Goal: Task Accomplishment & Management: Manage account settings

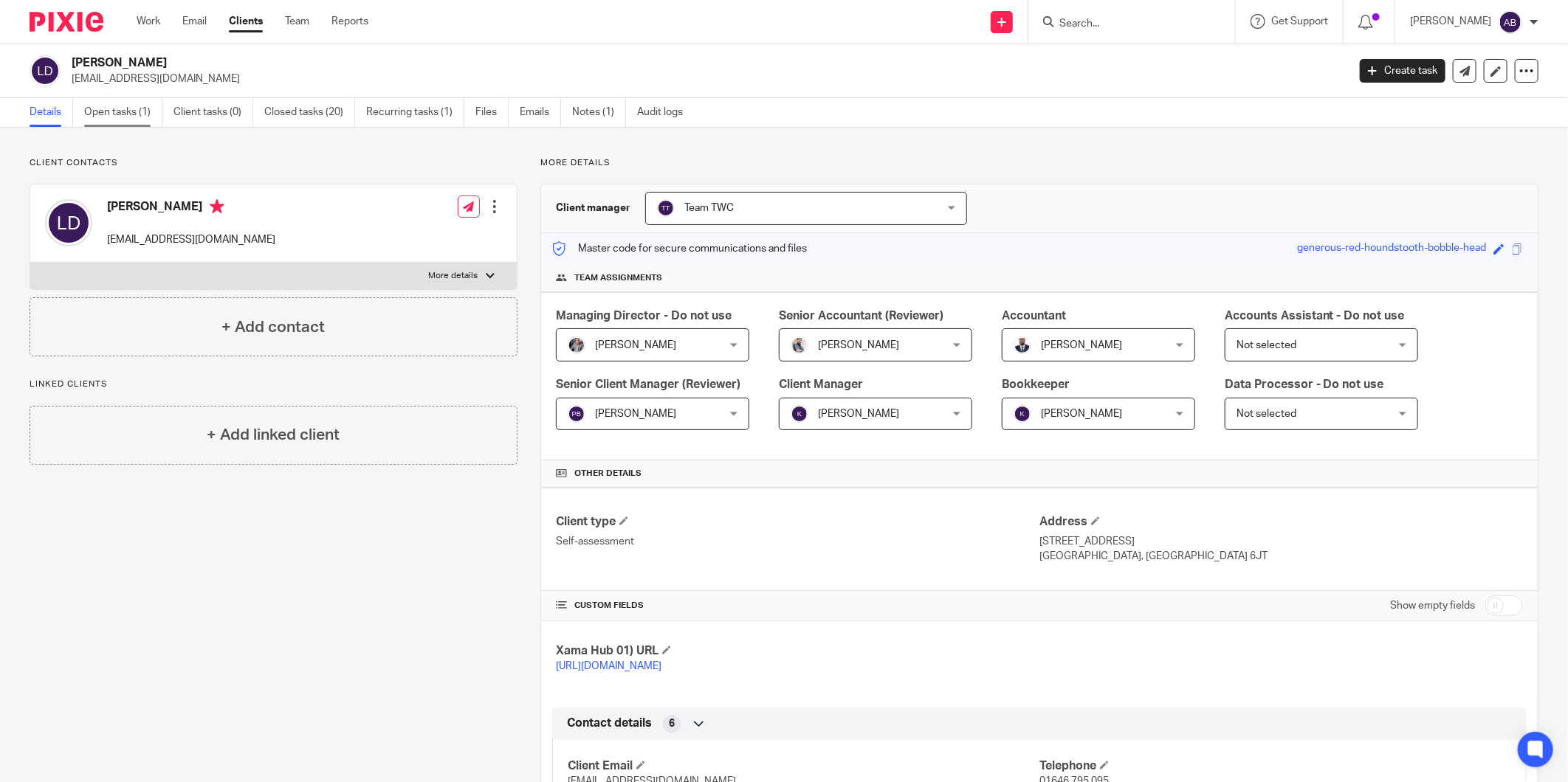
click at [124, 111] on link "Open tasks (1)" at bounding box center [123, 113] width 78 height 29
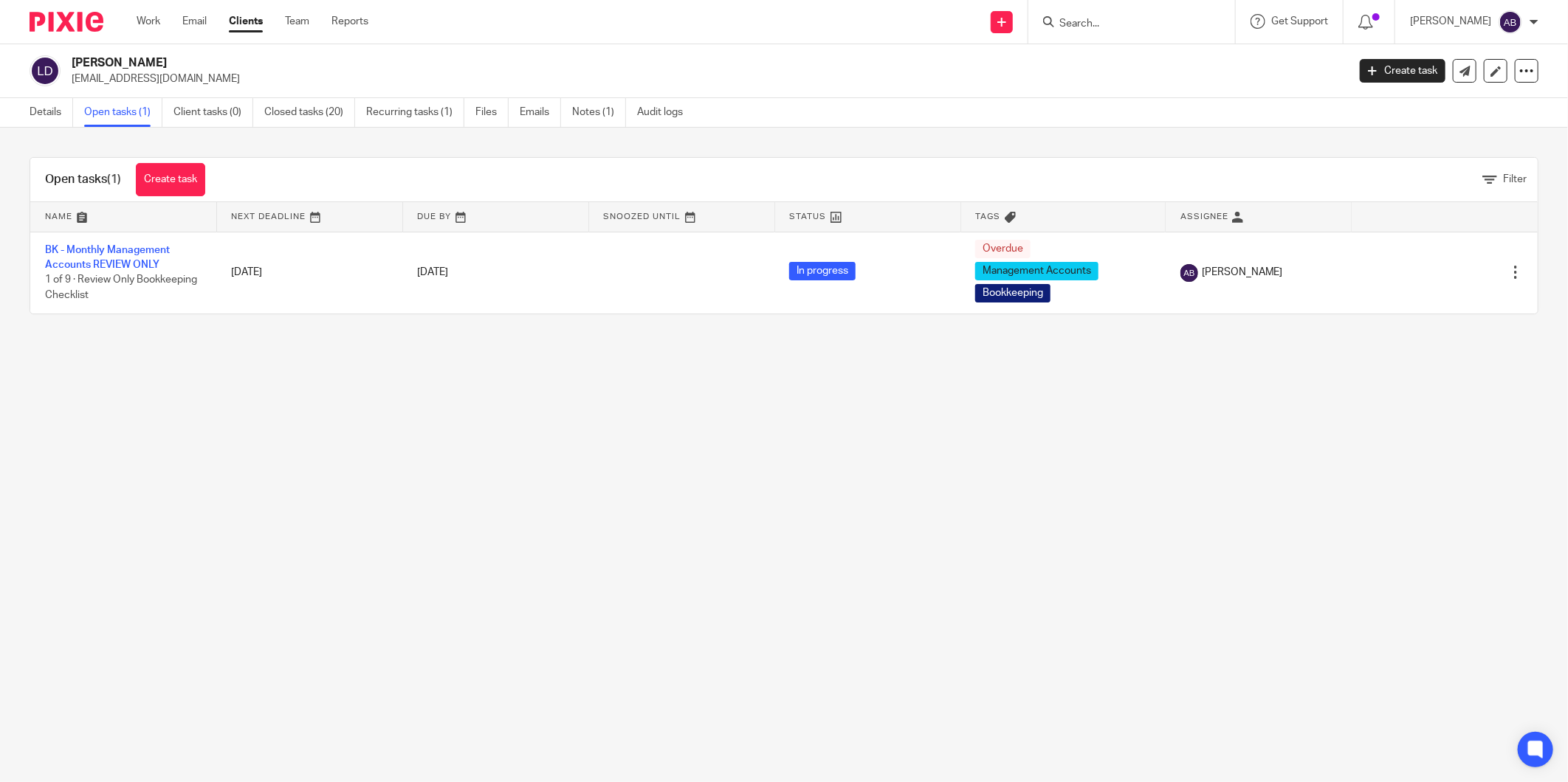
click at [126, 260] on link "BK - Monthly Management Accounts REVIEW ONLY" at bounding box center [107, 257] width 124 height 25
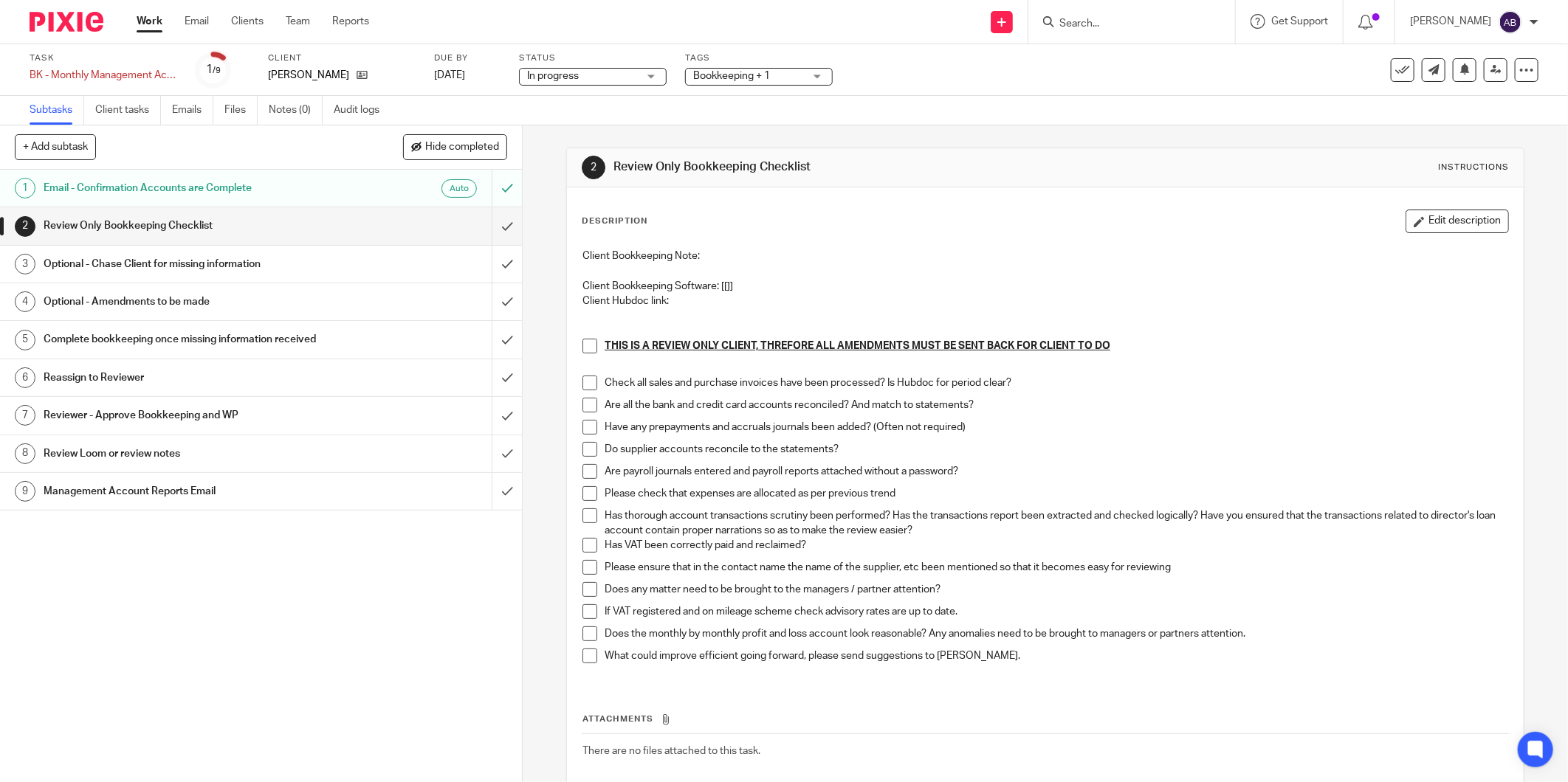
click at [402, 224] on div "Review Only Bookkeeping Checklist" at bounding box center [260, 226] width 433 height 22
click at [583, 345] on span at bounding box center [589, 346] width 15 height 15
click at [583, 382] on span at bounding box center [589, 383] width 15 height 15
click at [582, 400] on span at bounding box center [589, 405] width 15 height 15
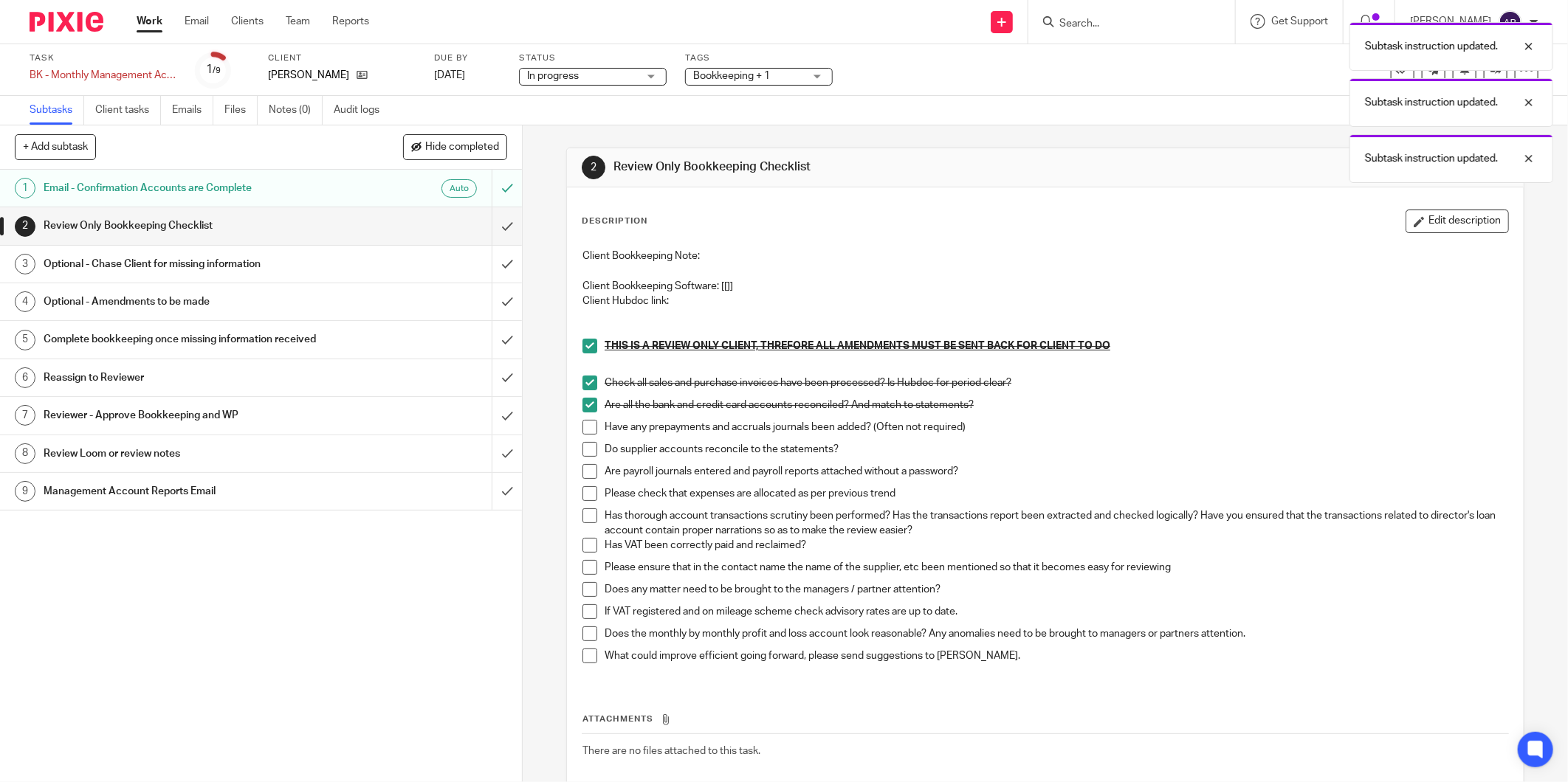
click at [588, 448] on span at bounding box center [589, 449] width 15 height 15
click at [588, 472] on span at bounding box center [589, 471] width 15 height 15
click at [583, 495] on span at bounding box center [589, 494] width 15 height 15
click at [586, 523] on span at bounding box center [589, 516] width 15 height 15
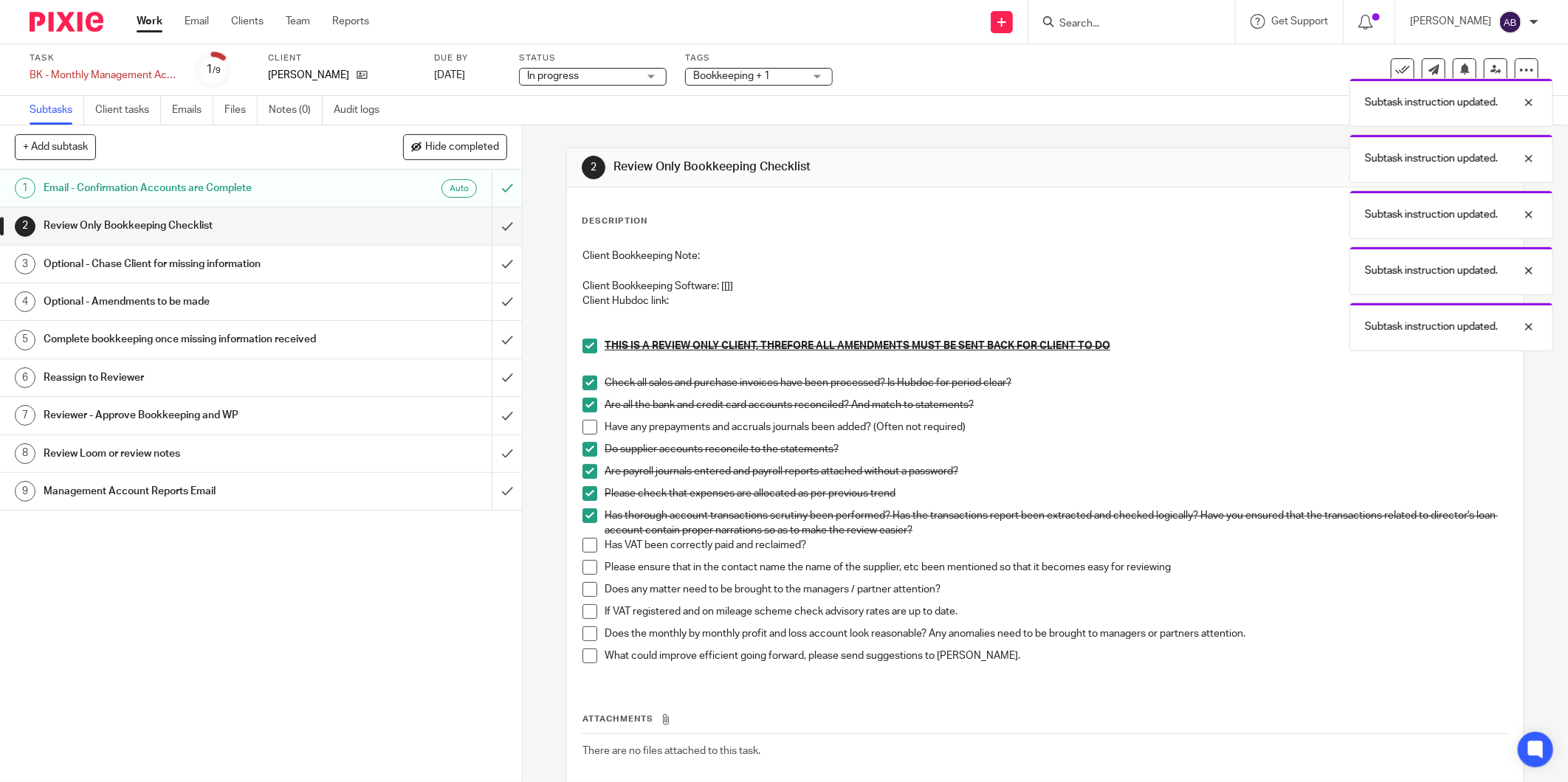
click at [588, 542] on span at bounding box center [589, 545] width 15 height 15
click at [586, 566] on span at bounding box center [589, 567] width 15 height 15
click at [586, 586] on span at bounding box center [589, 589] width 15 height 15
click at [588, 636] on span at bounding box center [589, 634] width 15 height 15
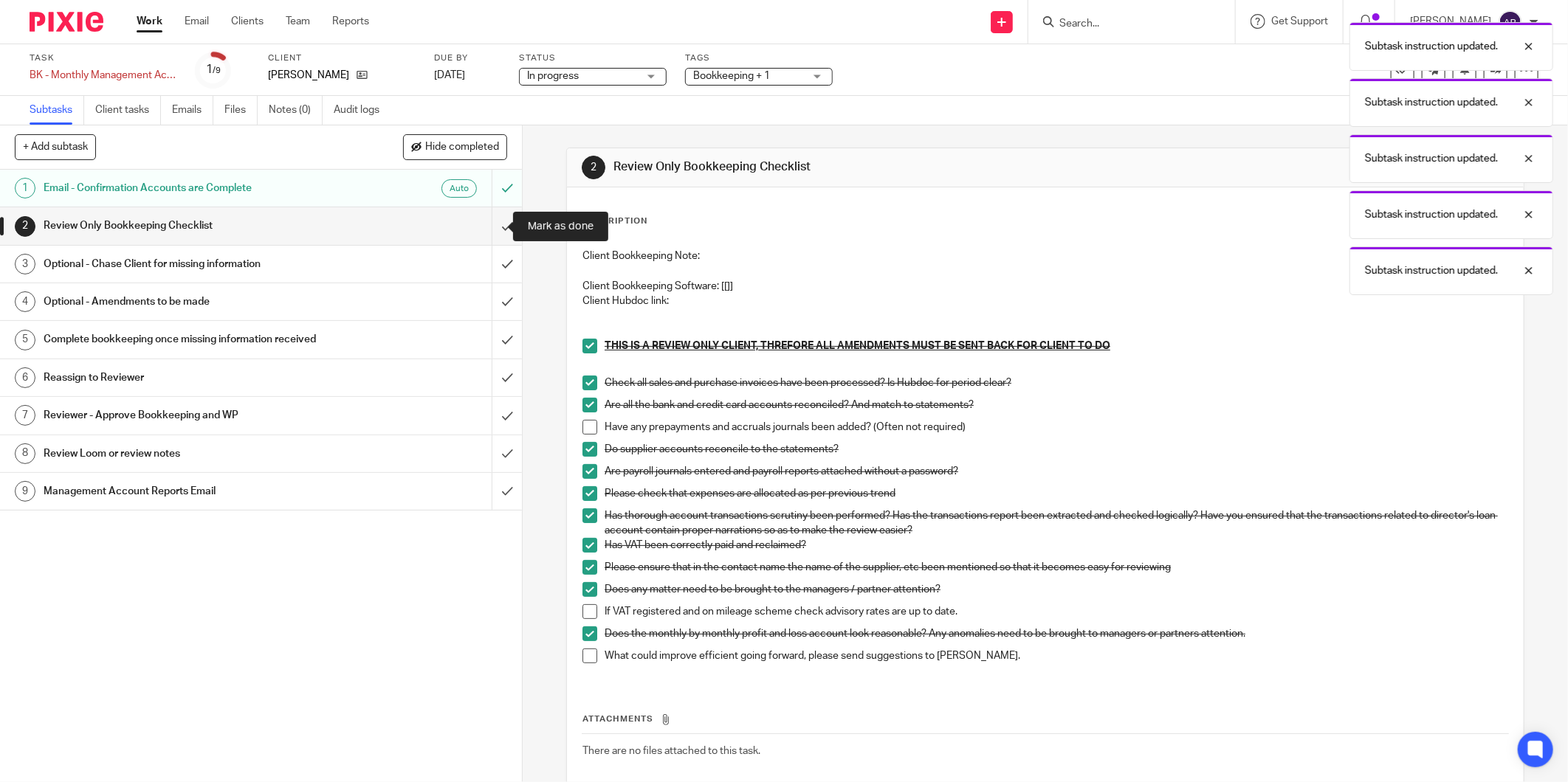
drag, startPoint x: 488, startPoint y: 233, endPoint x: 418, endPoint y: 261, distance: 75.4
click at [488, 233] on input "submit" at bounding box center [261, 226] width 522 height 37
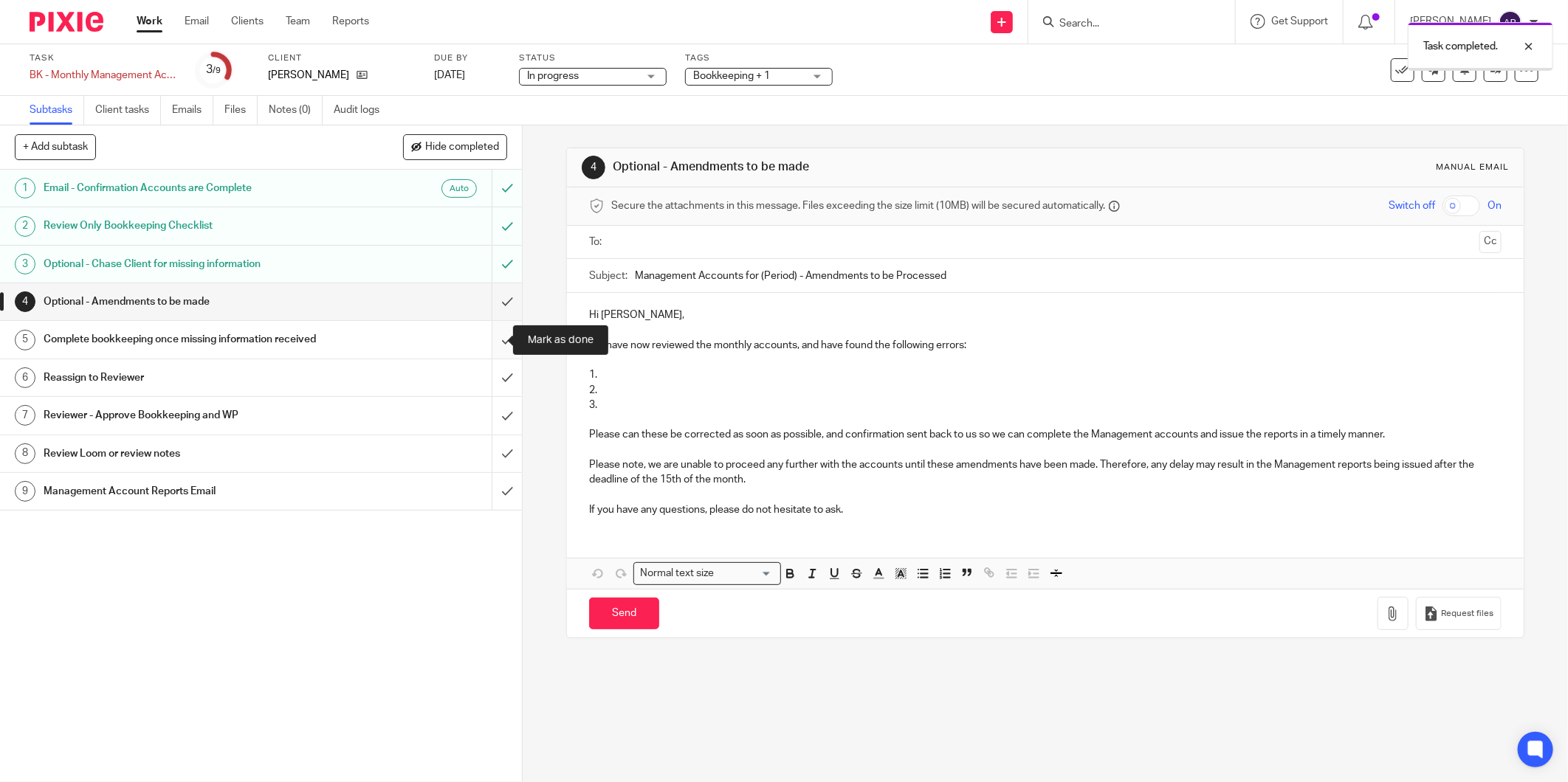
click at [497, 340] on input "submit" at bounding box center [261, 339] width 522 height 37
click at [383, 375] on div "Reassign to Reviewer" at bounding box center [260, 378] width 433 height 22
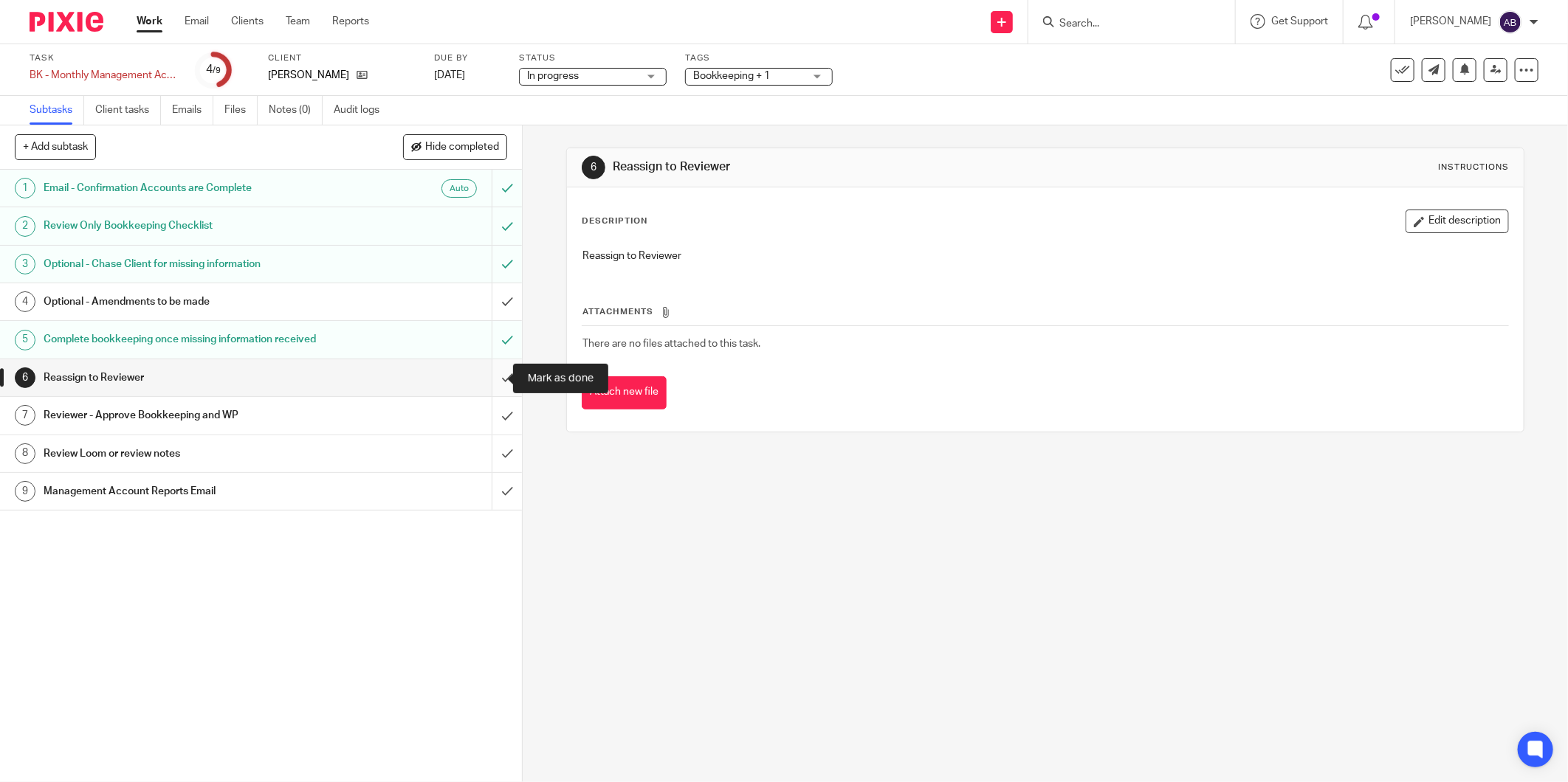
click at [491, 380] on input "submit" at bounding box center [261, 378] width 522 height 37
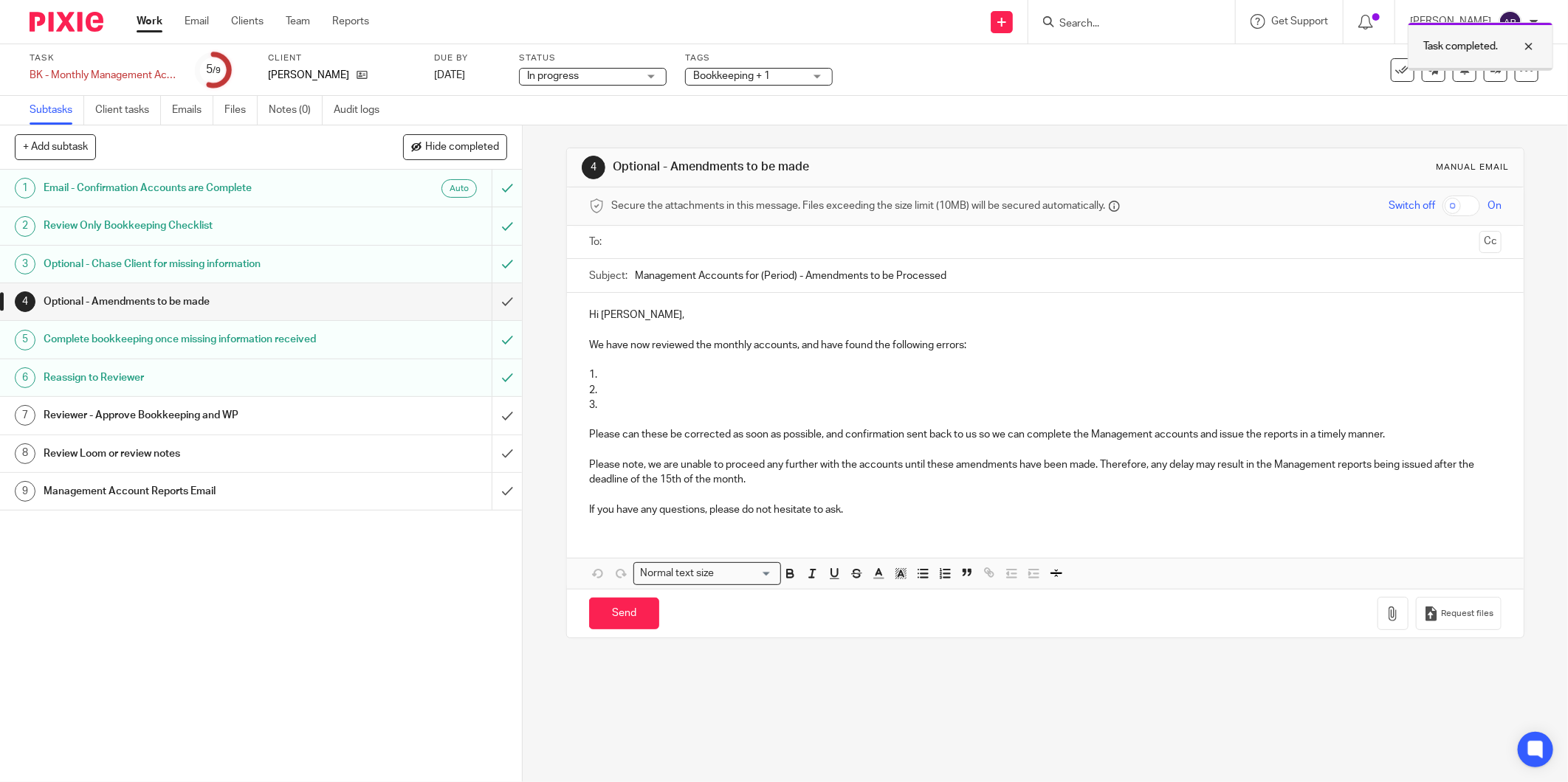
click at [1524, 44] on div at bounding box center [1517, 47] width 40 height 17
click at [1490, 74] on icon at bounding box center [1496, 70] width 11 height 11
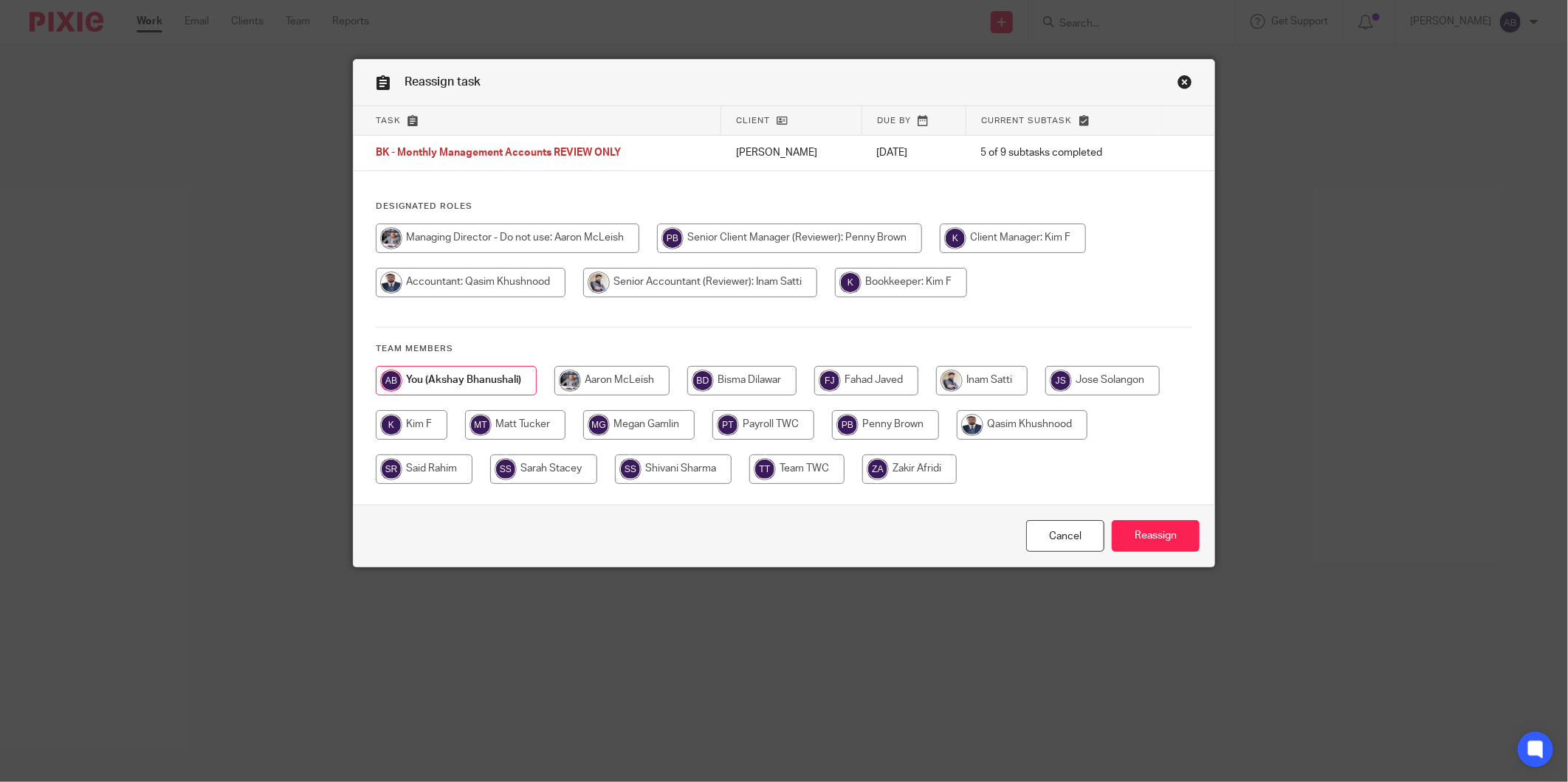
click at [421, 431] on input "radio" at bounding box center [411, 425] width 71 height 29
radio input "true"
click at [1162, 535] on input "Reassign" at bounding box center [1155, 536] width 88 height 32
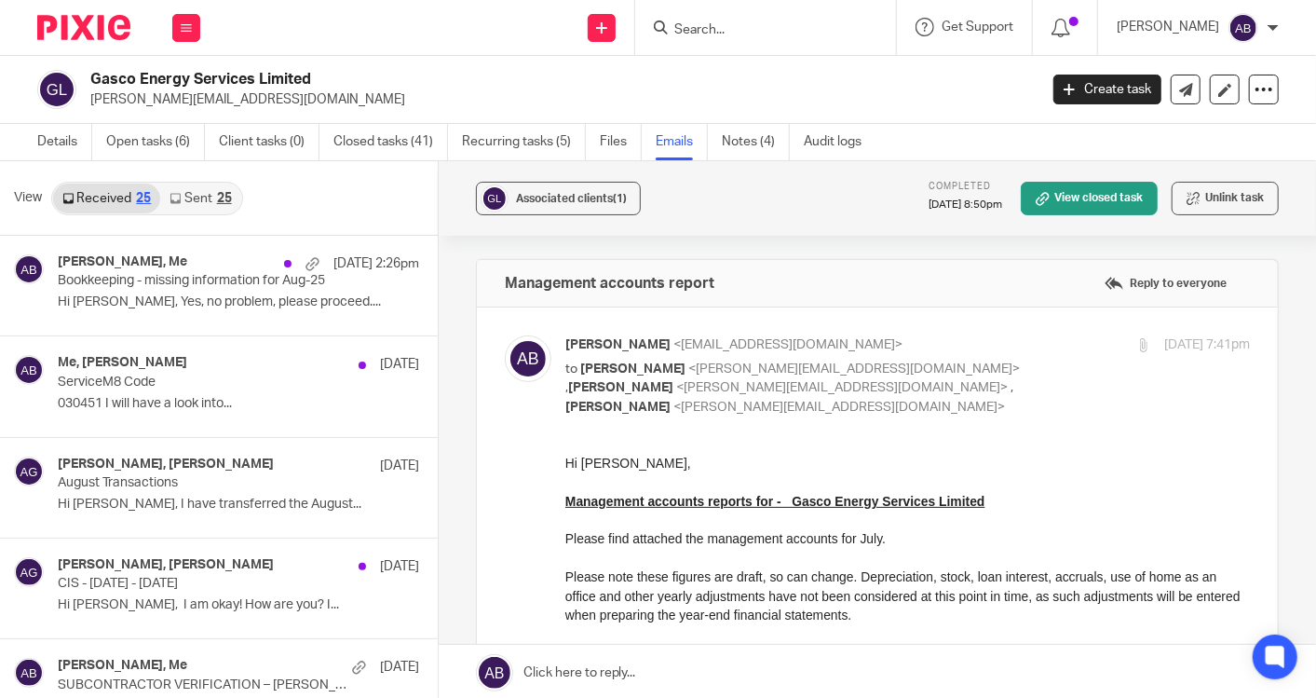
scroll to position [517, 0]
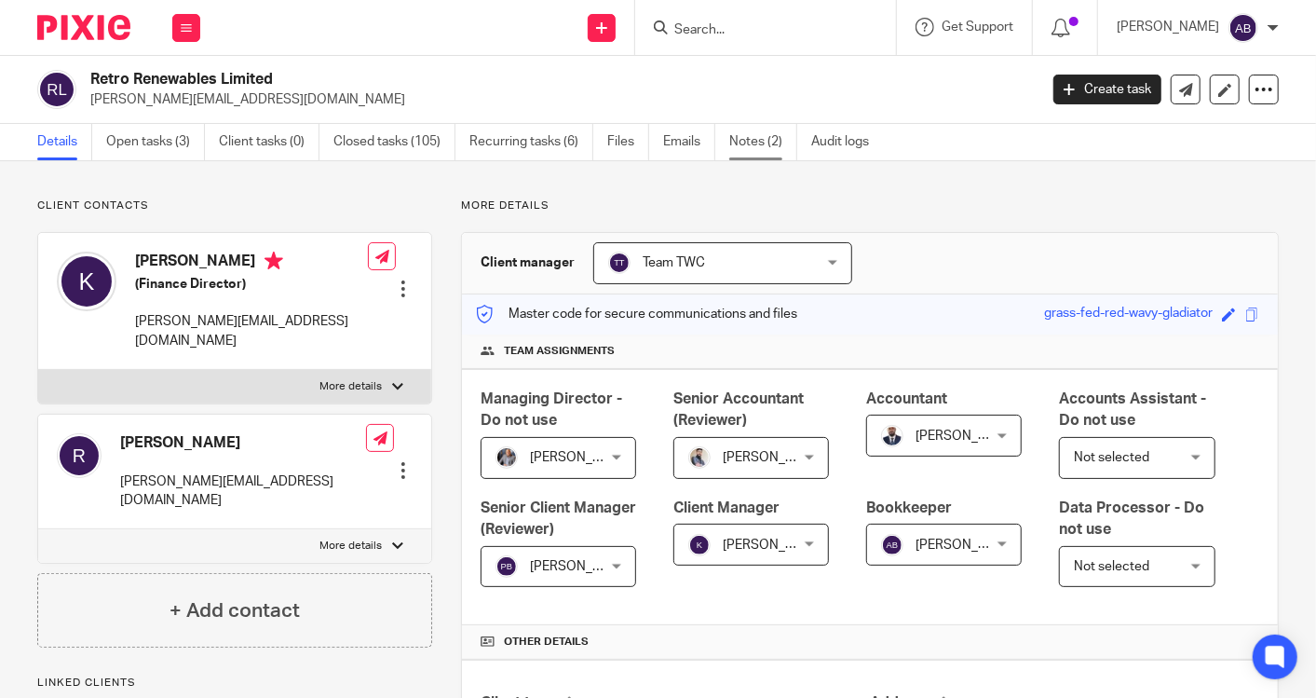
click at [770, 140] on link "Notes (2)" at bounding box center [763, 142] width 68 height 36
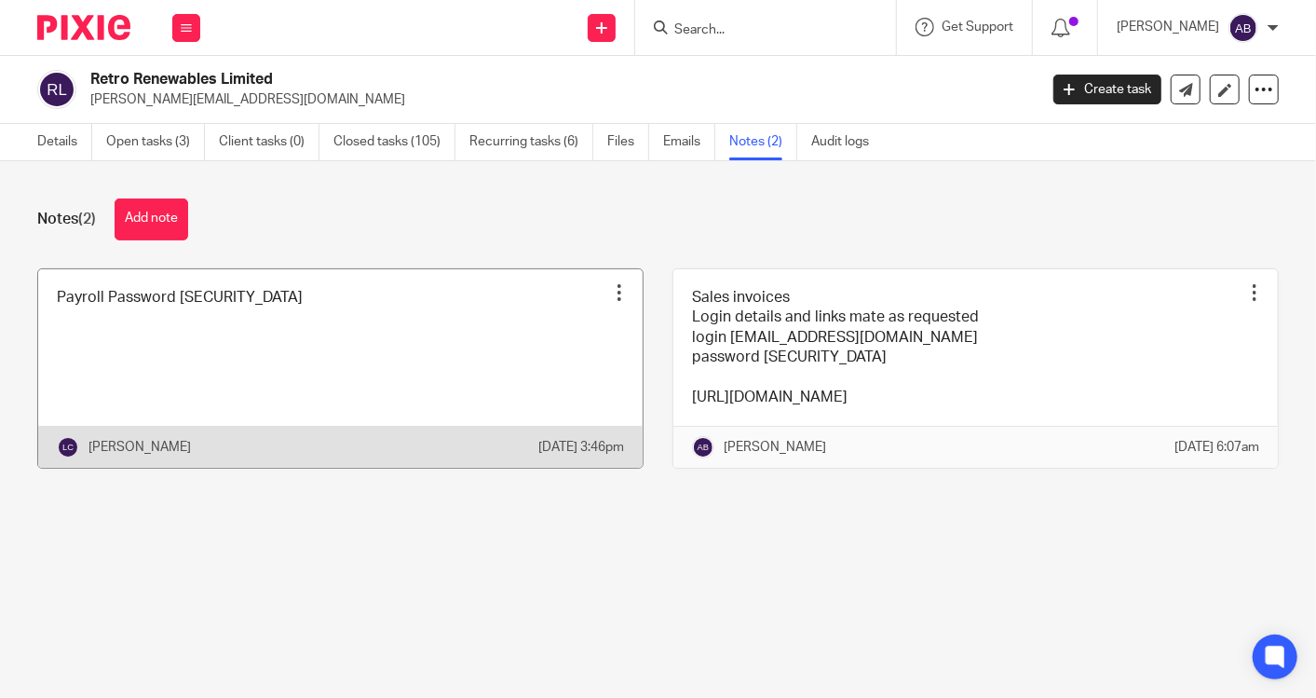
click at [255, 313] on link at bounding box center [340, 368] width 605 height 199
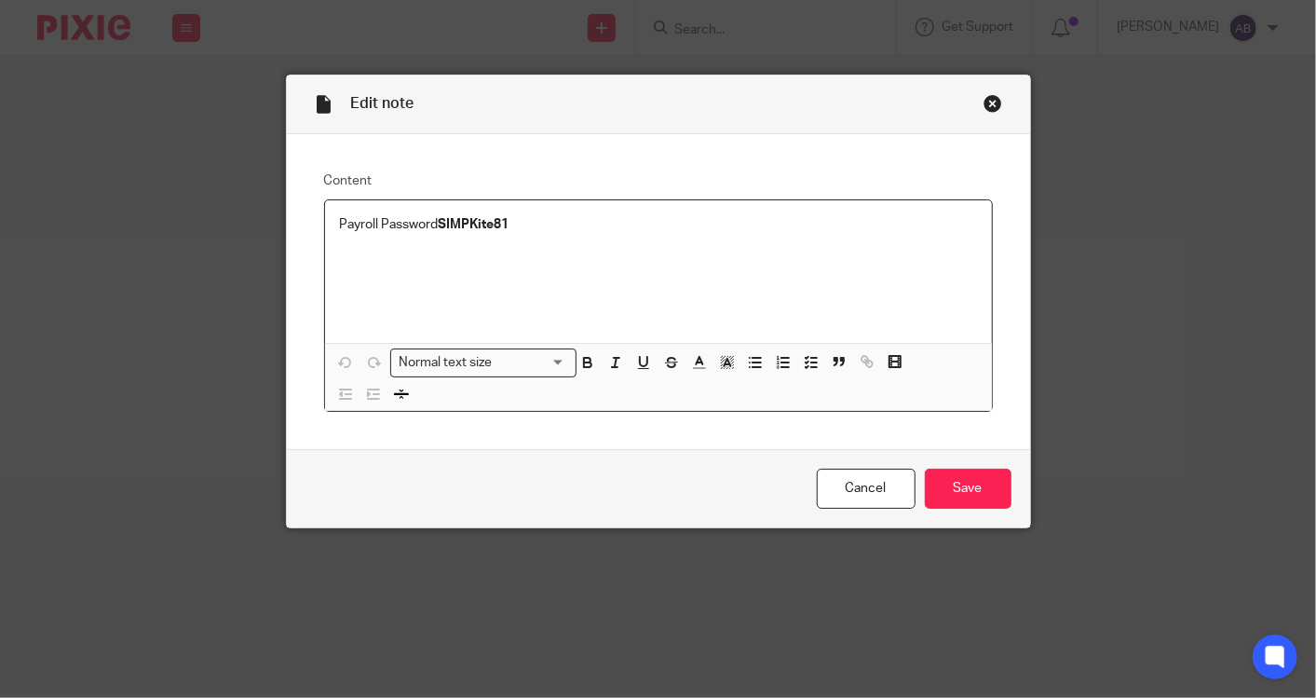
click at [470, 231] on p "Payroll Password [SECURITY_DATA]" at bounding box center [658, 224] width 637 height 19
copy strong "SIMPKite81"
click at [985, 101] on div "Close this dialog window" at bounding box center [993, 103] width 19 height 19
